Goal: Transaction & Acquisition: Purchase product/service

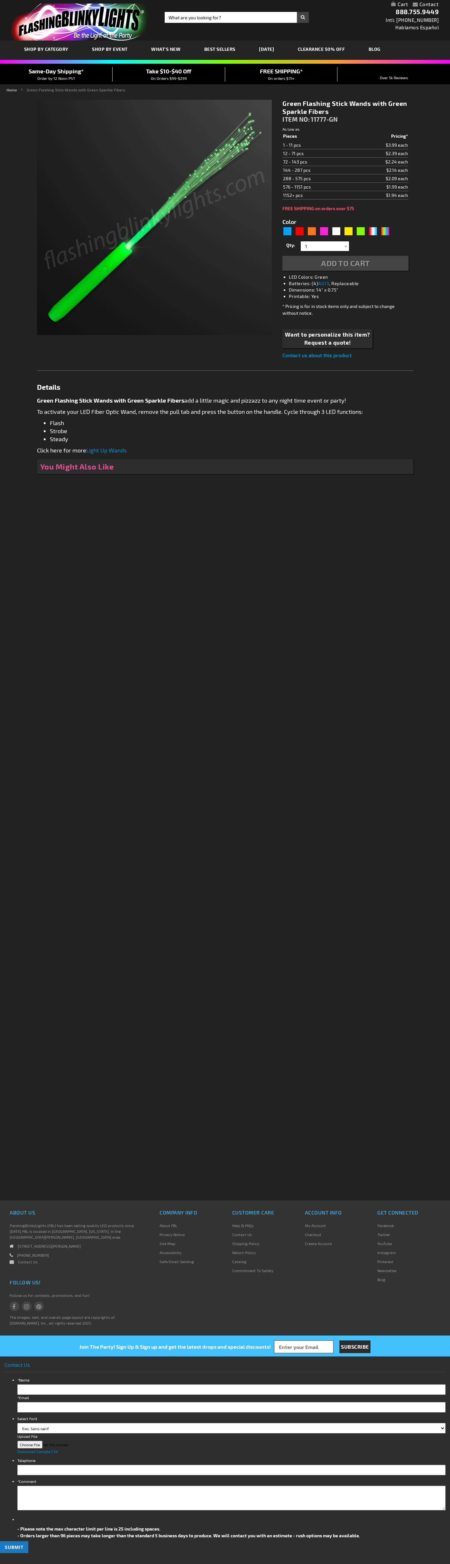
type input "5648"
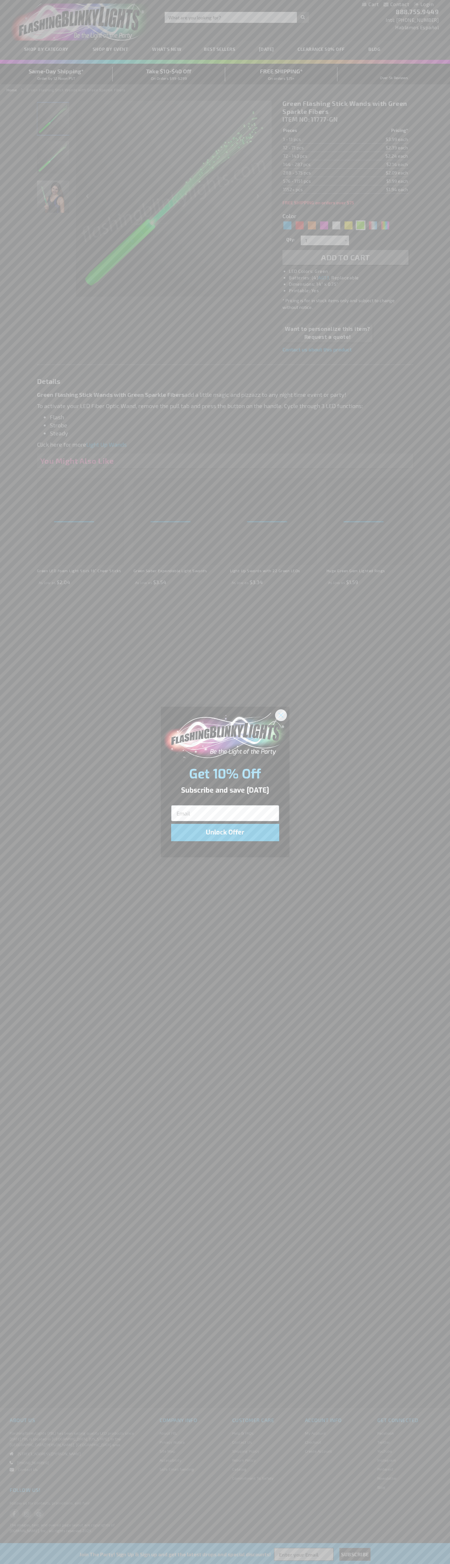
click at [281, 715] on icon "Close dialog" at bounding box center [281, 715] width 5 height 5
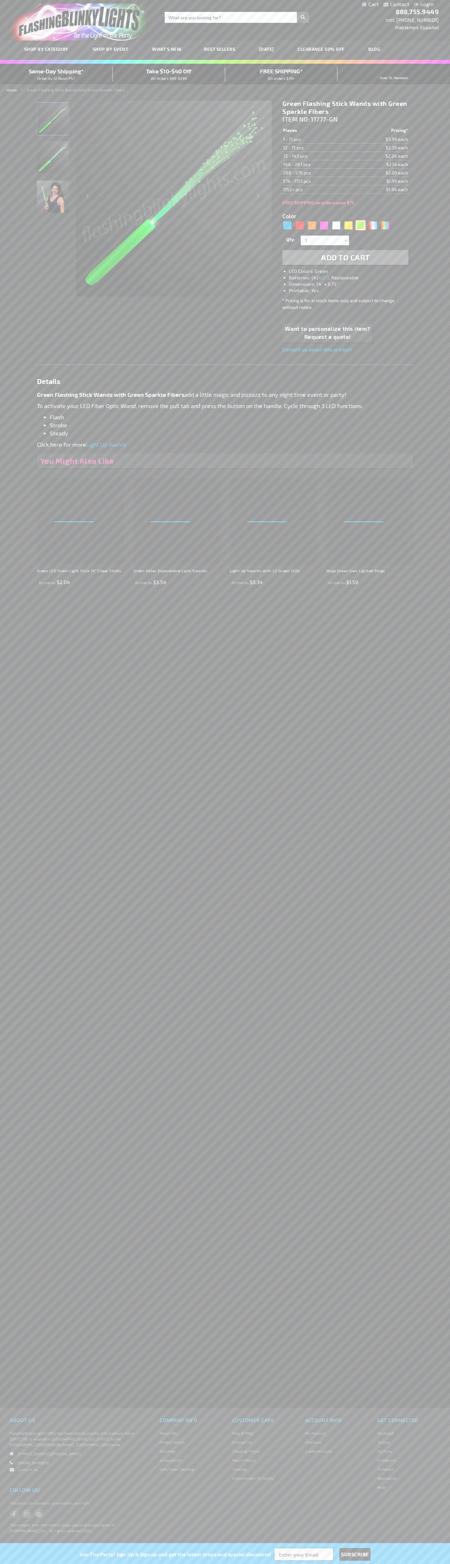
click at [361, 225] on div "Green" at bounding box center [361, 225] width 10 height 10
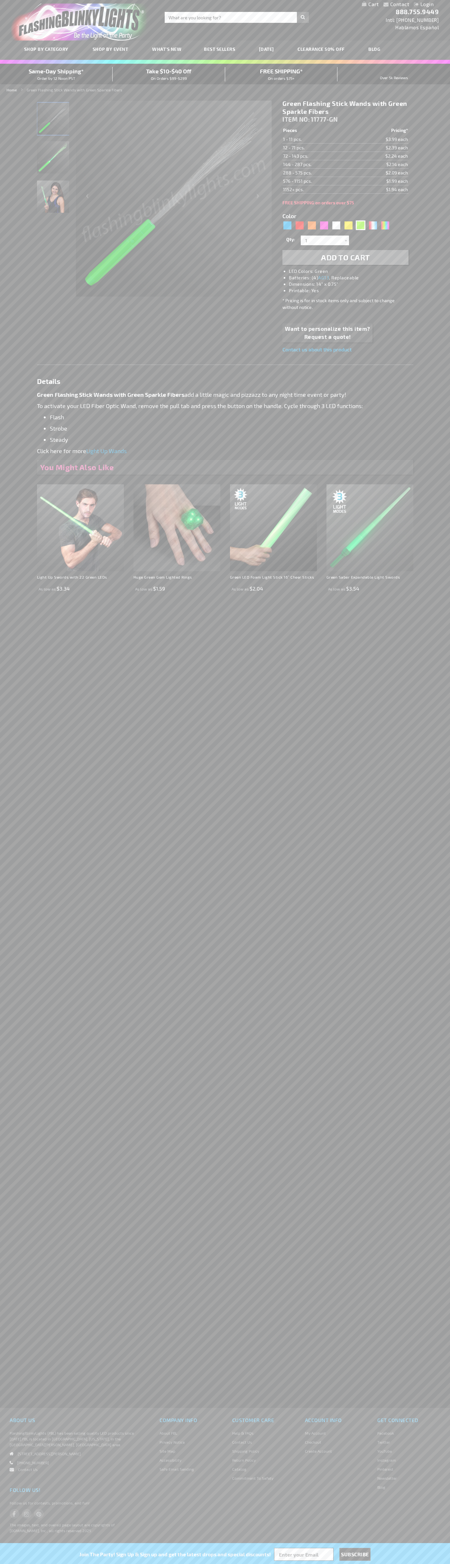
click at [346, 257] on span "Add to Cart" at bounding box center [345, 257] width 49 height 9
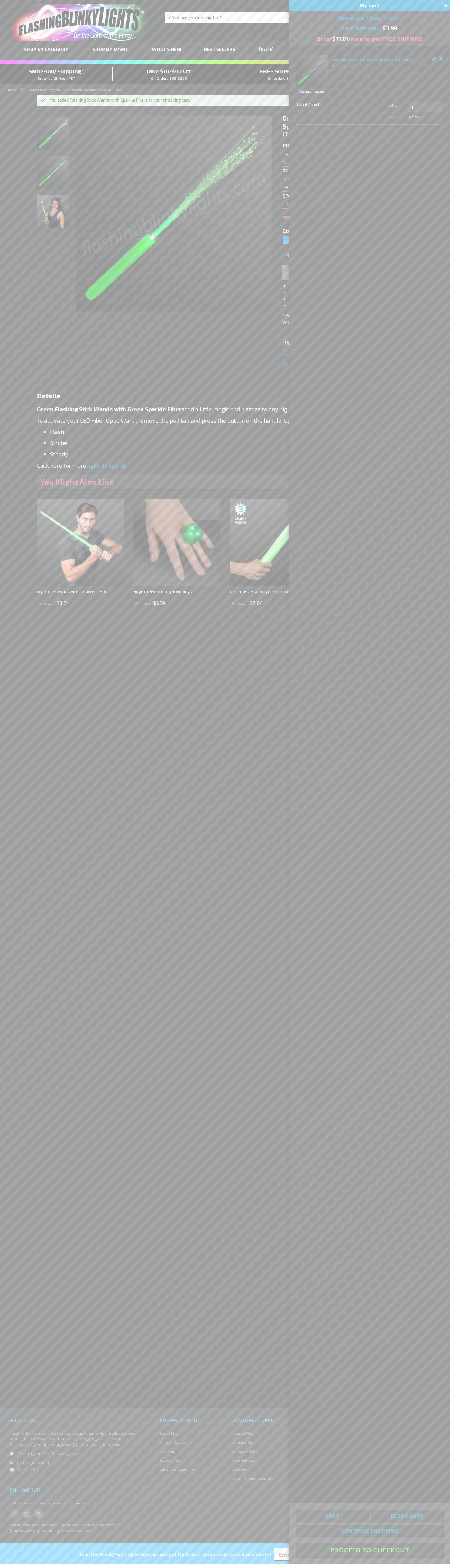
click at [370, 1550] on button "Proceed To Checkout" at bounding box center [369, 1550] width 147 height 14
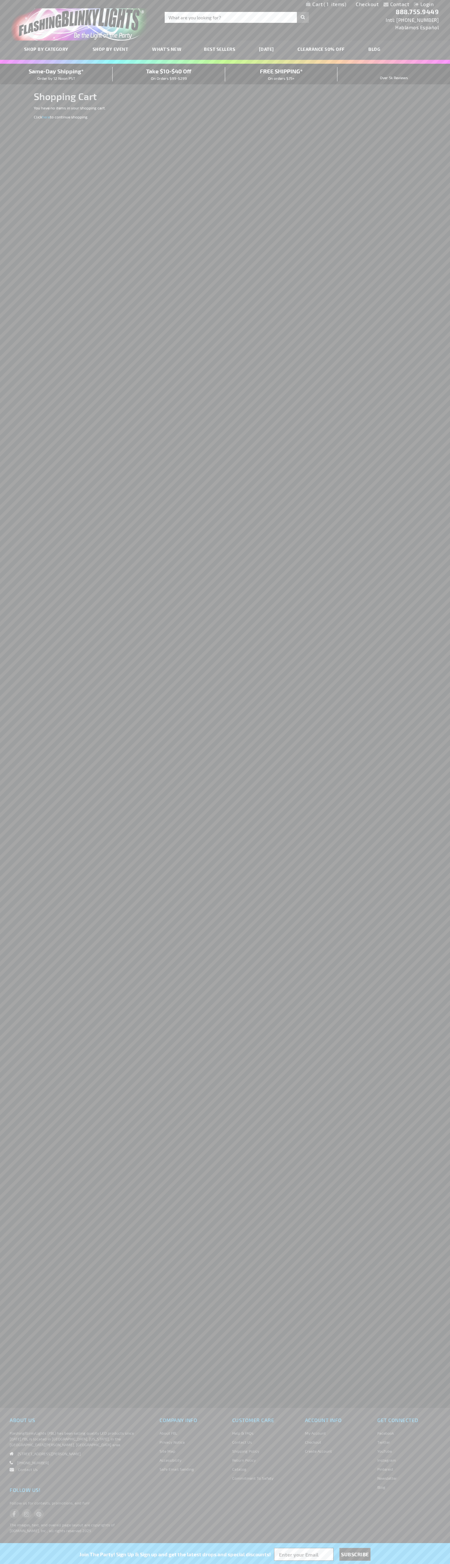
click at [56, 74] on span "Same-Day Shipping*" at bounding box center [56, 71] width 55 height 7
click at [368, 4] on link "Checkout" at bounding box center [367, 4] width 23 height 6
click at [56, 74] on span "Same-Day Shipping*" at bounding box center [56, 71] width 55 height 7
click at [306, 14] on input "Search" at bounding box center [237, 17] width 144 height 11
click at [431, 130] on div "Contact Compare Products Login Skip to Content My Cart My Cart Close You have n…" at bounding box center [225, 782] width 450 height 1564
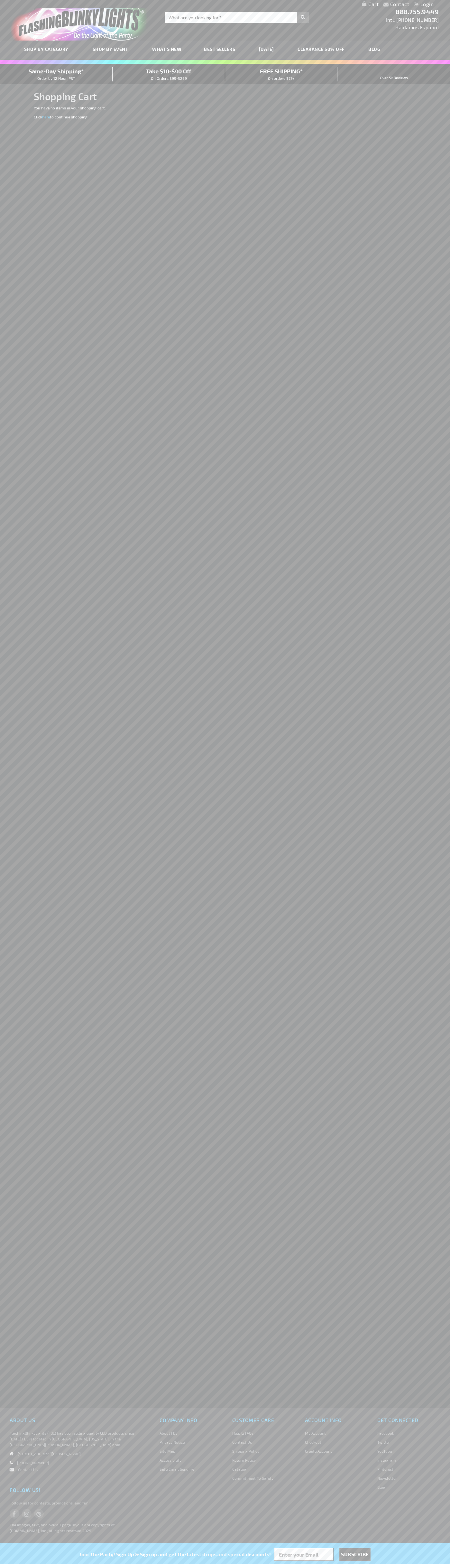
click at [219, 1564] on html "The store will not work correctly when cookies are disabled. Contact Compare Pr…" at bounding box center [225, 782] width 450 height 1564
click at [2, 631] on div "Contact Compare Products Login Skip to Content My Cart My Cart Close You have n…" at bounding box center [225, 782] width 450 height 1564
click at [56, 74] on span "Same-Day Shipping*" at bounding box center [56, 71] width 55 height 7
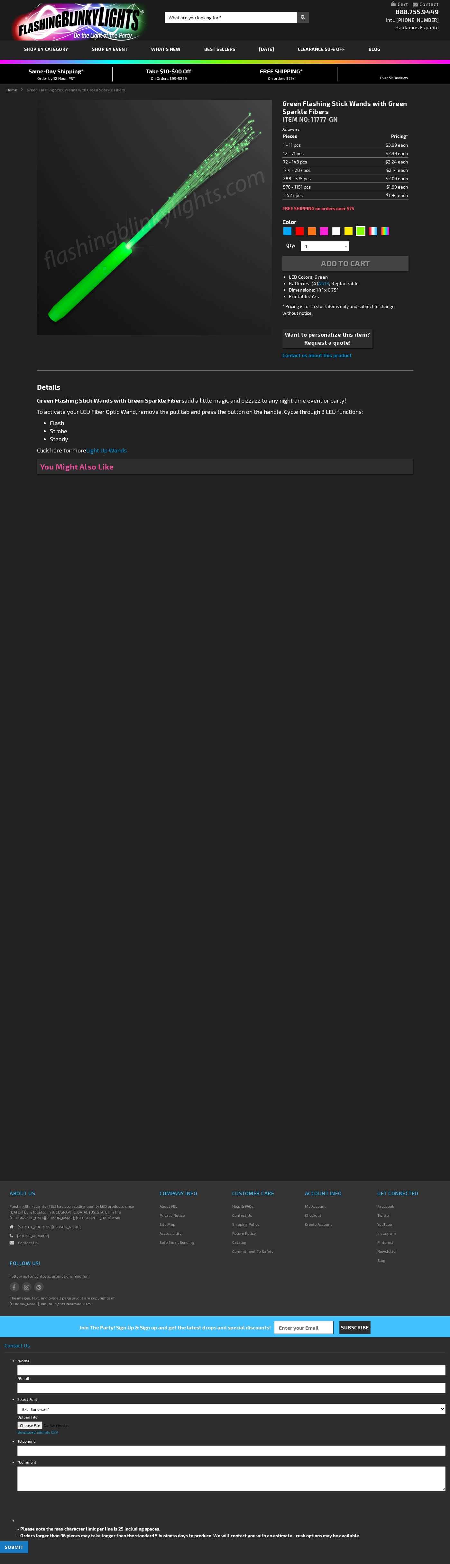
type input "5648"
